Goal: Information Seeking & Learning: Stay updated

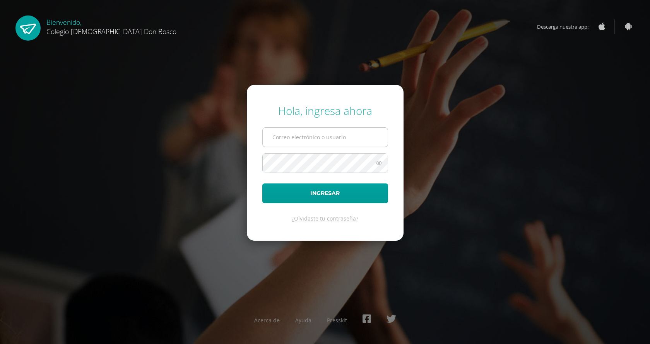
click at [348, 144] on input "text" at bounding box center [325, 137] width 125 height 19
type input "[PERSON_NAME][EMAIL_ADDRESS][DOMAIN_NAME]"
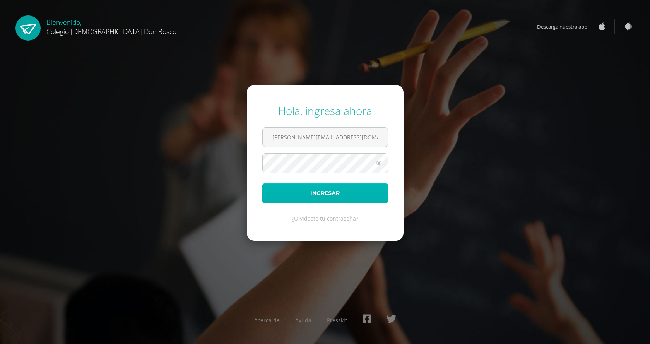
click at [324, 199] on button "Ingresar" at bounding box center [325, 193] width 126 height 20
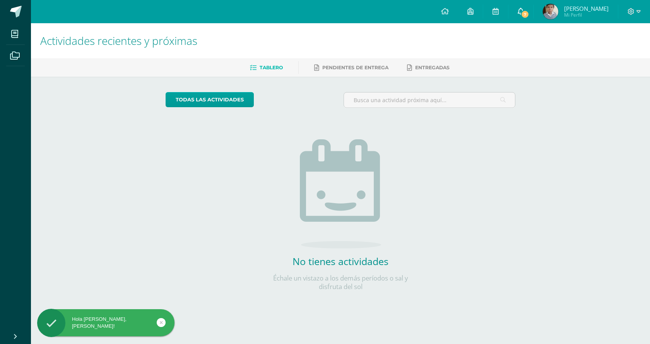
click at [529, 12] on link "7" at bounding box center [521, 11] width 25 height 23
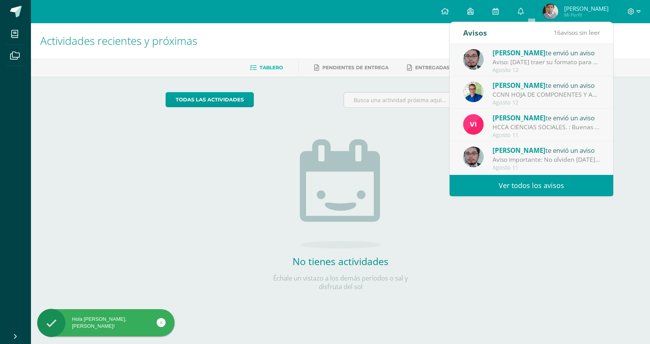
click at [534, 61] on div "Aviso: [DATE] traer su formato para continuar lo del ejercicio de Grecas" at bounding box center [547, 62] width 108 height 9
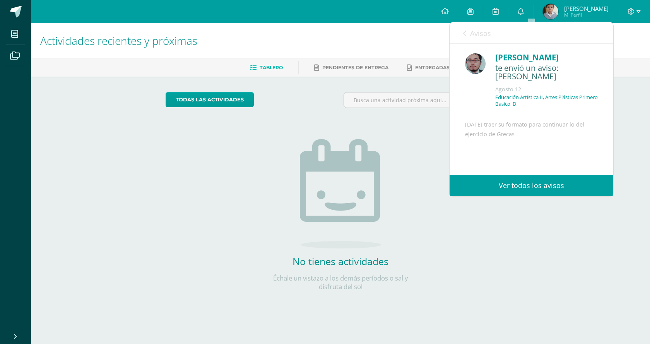
click at [467, 33] on link "Avisos" at bounding box center [477, 33] width 28 height 22
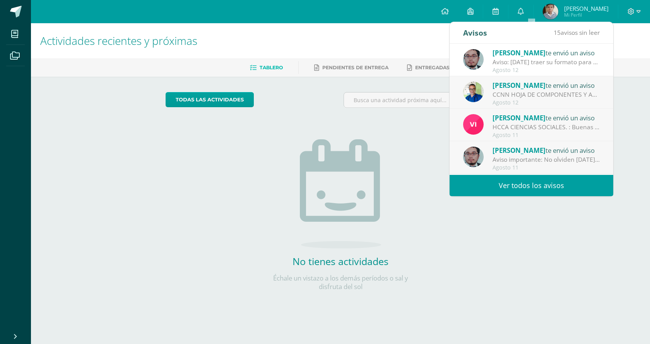
click at [522, 93] on div "CCNN HOJA DE COMPONENTES Y ACTIVIADES IV UNIDAD: TEMAS IV UNIDAD - Método cient…" at bounding box center [547, 94] width 108 height 9
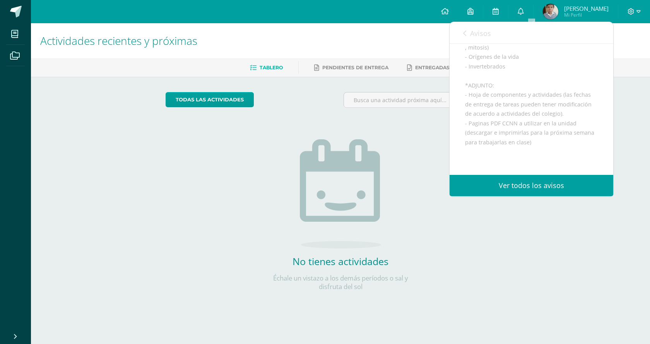
scroll to position [116, 0]
click at [461, 31] on div "Avisos 14 avisos sin leer Avisos" at bounding box center [532, 33] width 164 height 22
click at [464, 38] on link "Avisos" at bounding box center [477, 33] width 28 height 22
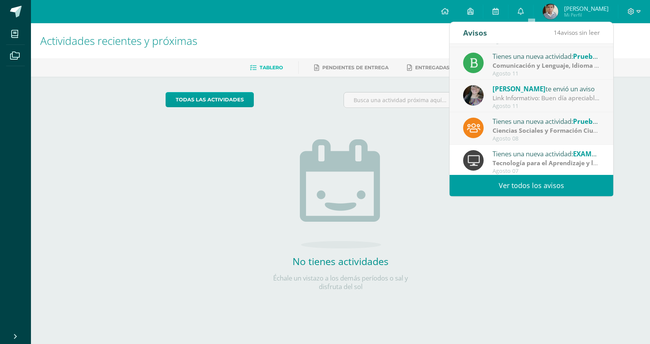
scroll to position [129, 0]
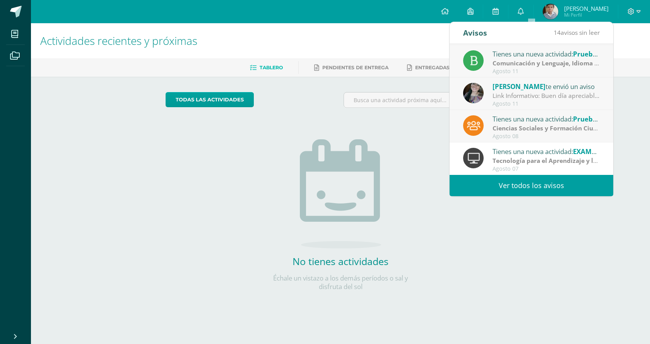
click at [533, 91] on div "[PERSON_NAME] te envió un aviso" at bounding box center [547, 86] width 108 height 10
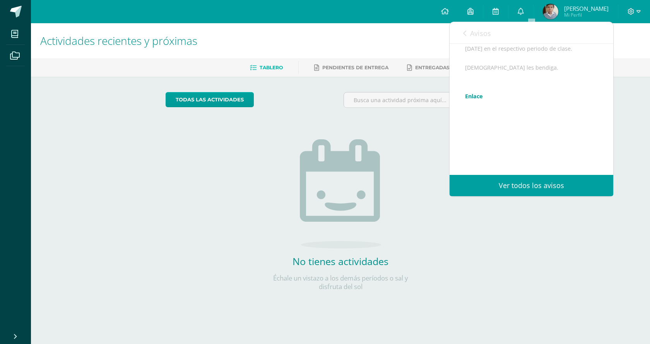
scroll to position [164, 0]
click at [473, 95] on link "Enlace" at bounding box center [474, 96] width 18 height 7
click at [468, 34] on link "Avisos" at bounding box center [477, 33] width 28 height 22
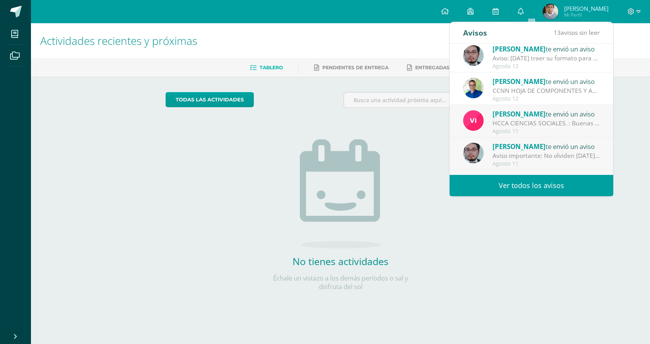
scroll to position [0, 0]
